Goal: Transaction & Acquisition: Purchase product/service

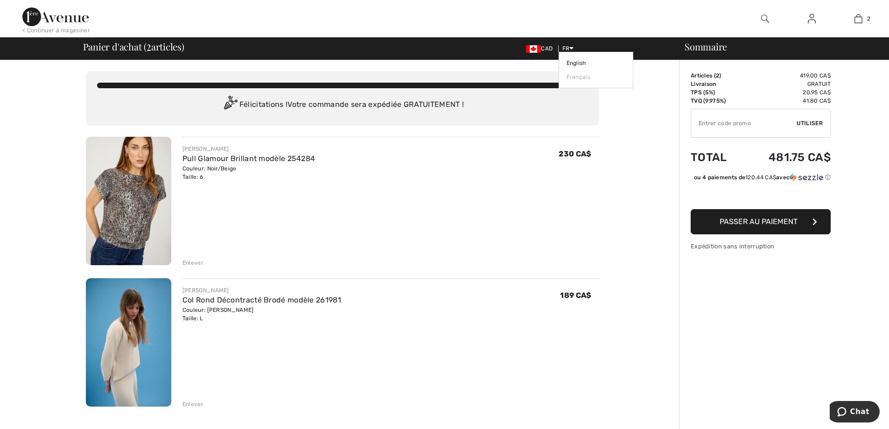
click at [568, 50] on span "FR" at bounding box center [568, 48] width 12 height 7
click at [570, 60] on link "English" at bounding box center [595, 63] width 59 height 14
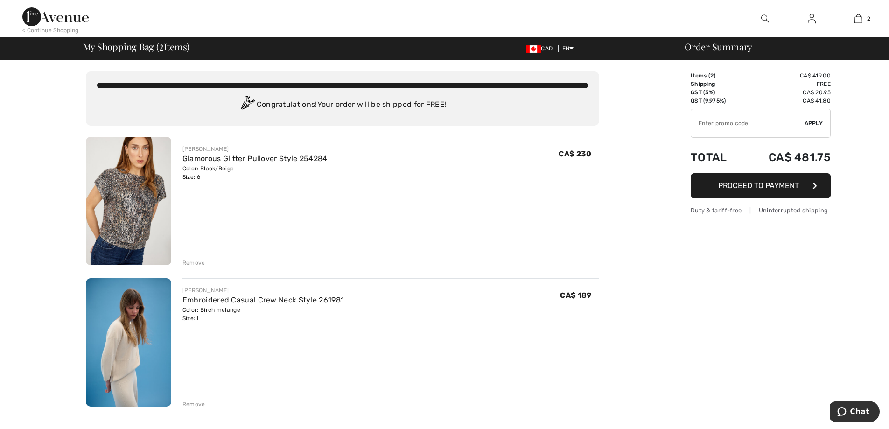
click at [731, 190] on button "Proceed to Payment" at bounding box center [760, 185] width 140 height 25
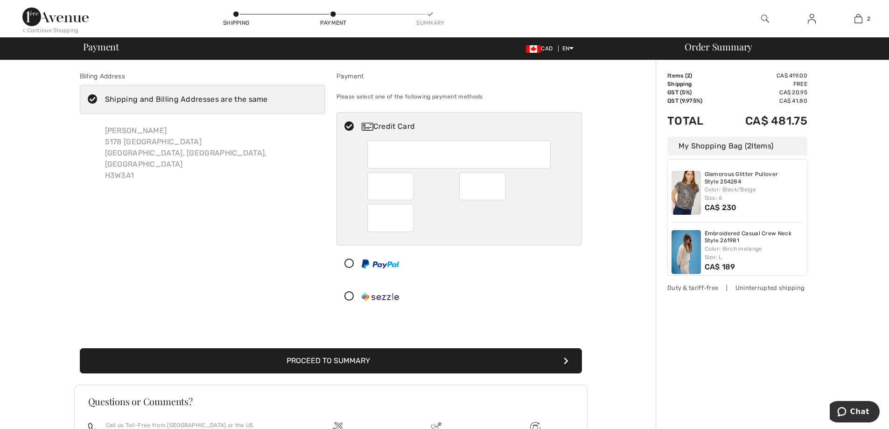
click at [381, 265] on img at bounding box center [379, 263] width 37 height 9
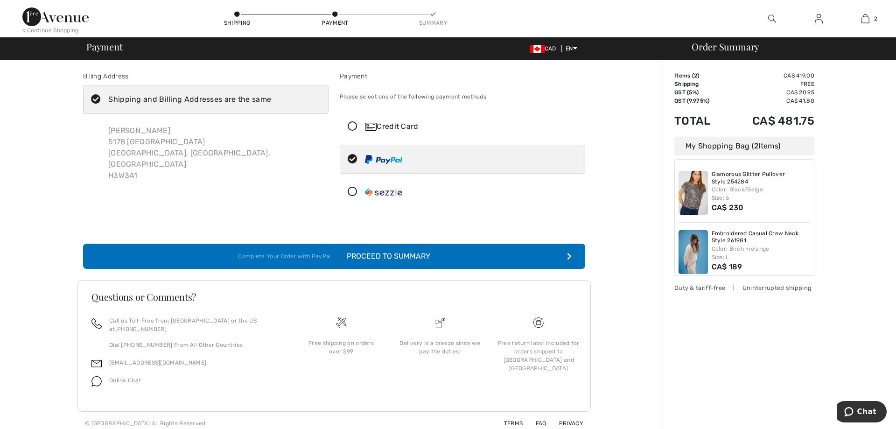
click at [375, 258] on div "Proceed to Summary" at bounding box center [384, 255] width 91 height 11
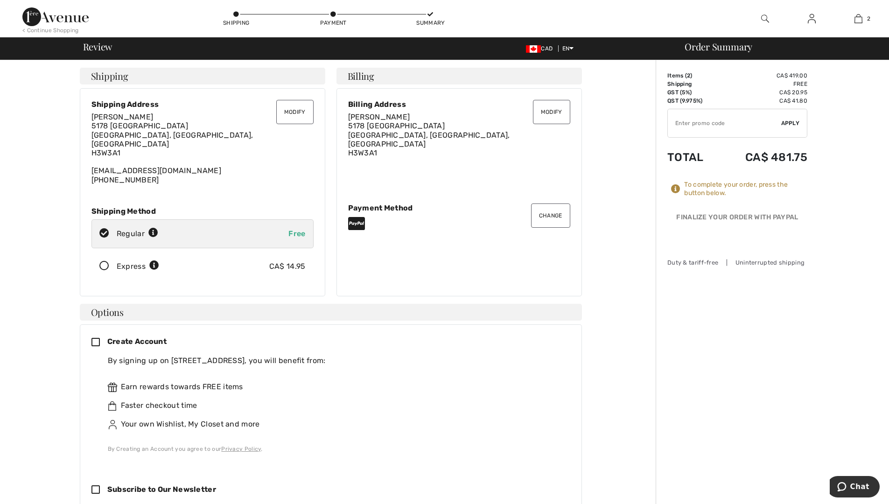
click at [97, 338] on icon at bounding box center [99, 343] width 16 height 10
